Goal: Navigation & Orientation: Understand site structure

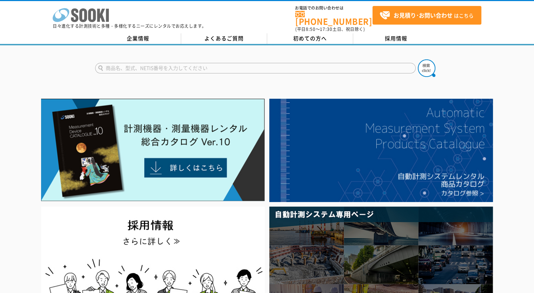
click at [98, 11] on polygon at bounding box center [101, 15] width 8 height 13
